Goal: Task Accomplishment & Management: Manage account settings

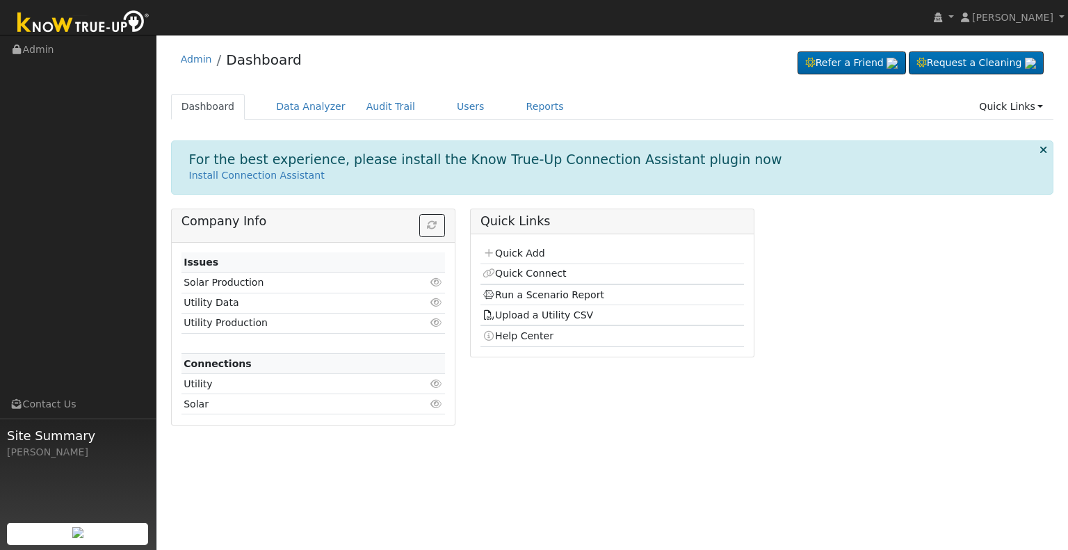
click at [419, 89] on div "Admin Dashboard Refer a Friend Request a Cleaning" at bounding box center [612, 239] width 898 height 394
click at [449, 106] on link "Users" at bounding box center [471, 107] width 49 height 26
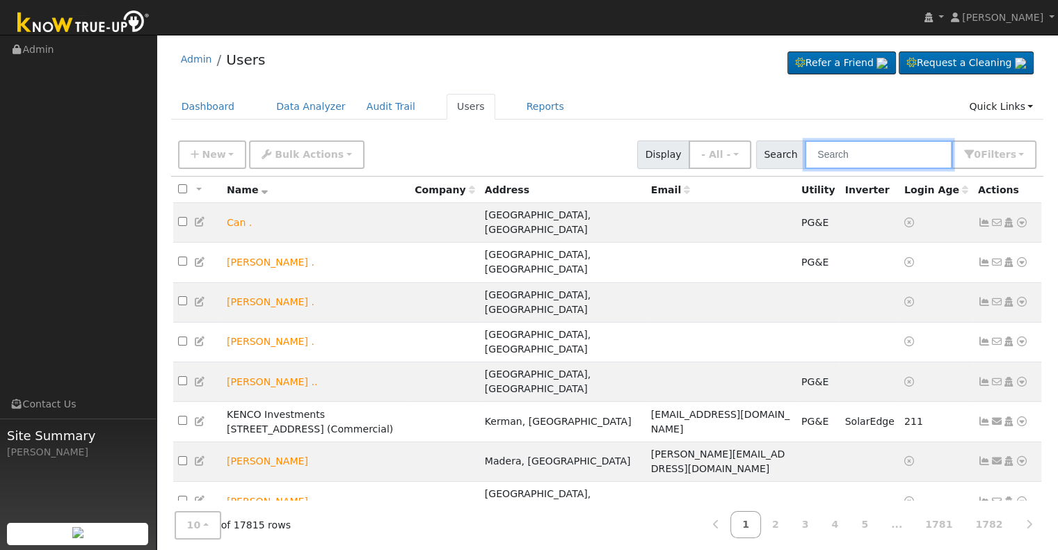
click at [882, 161] on input "text" at bounding box center [878, 155] width 147 height 29
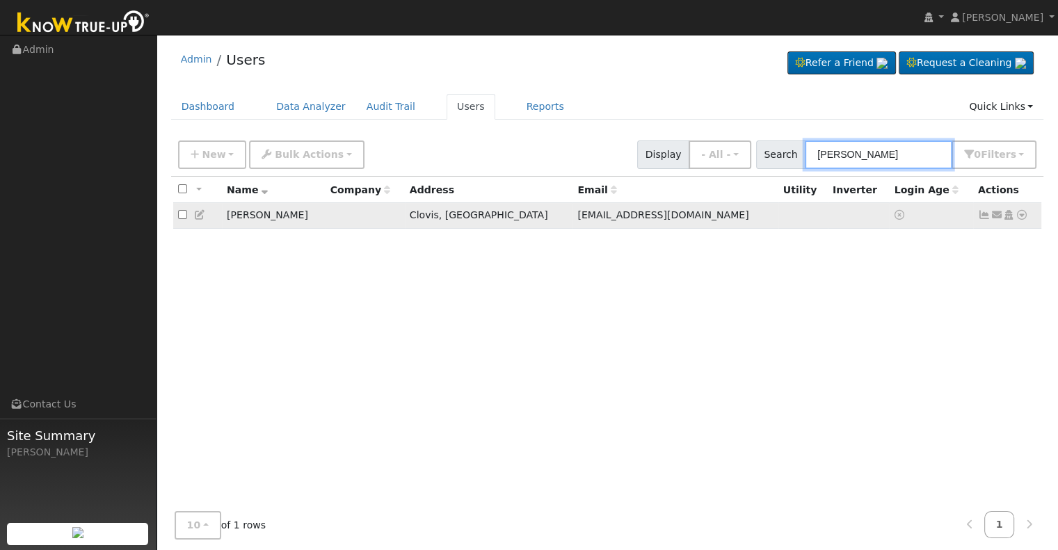
type input "[PERSON_NAME]"
click at [1007, 218] on icon at bounding box center [1008, 215] width 13 height 10
